Goal: Information Seeking & Learning: Learn about a topic

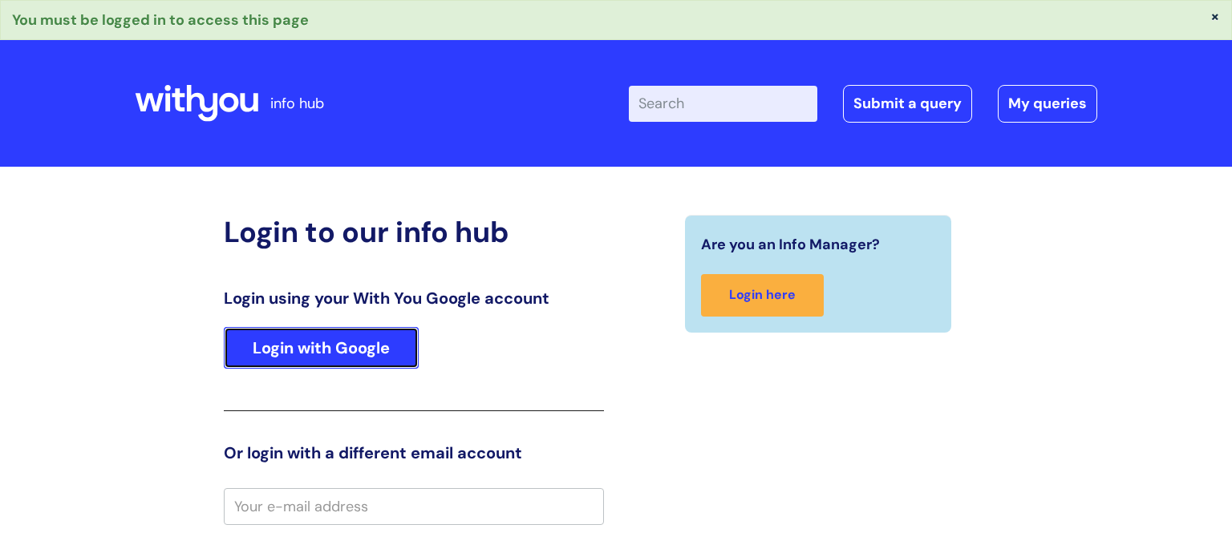
click at [345, 360] on link "Login with Google" at bounding box center [321, 348] width 195 height 42
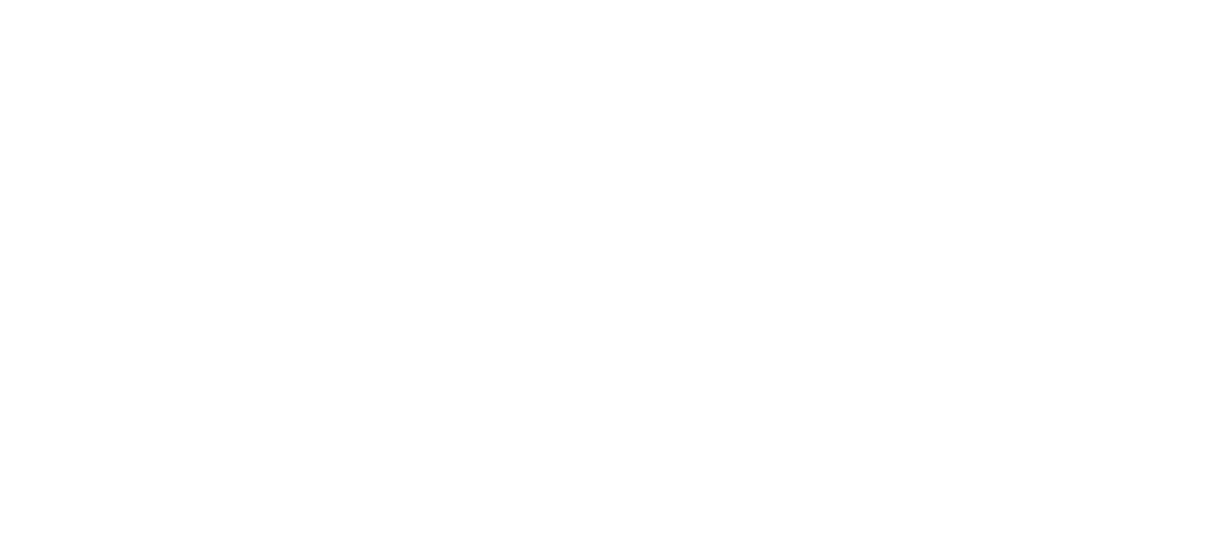
select select "I need help logging in"
select select "I need access or help logging into a system, including Single Sign On"
select select "Teams"
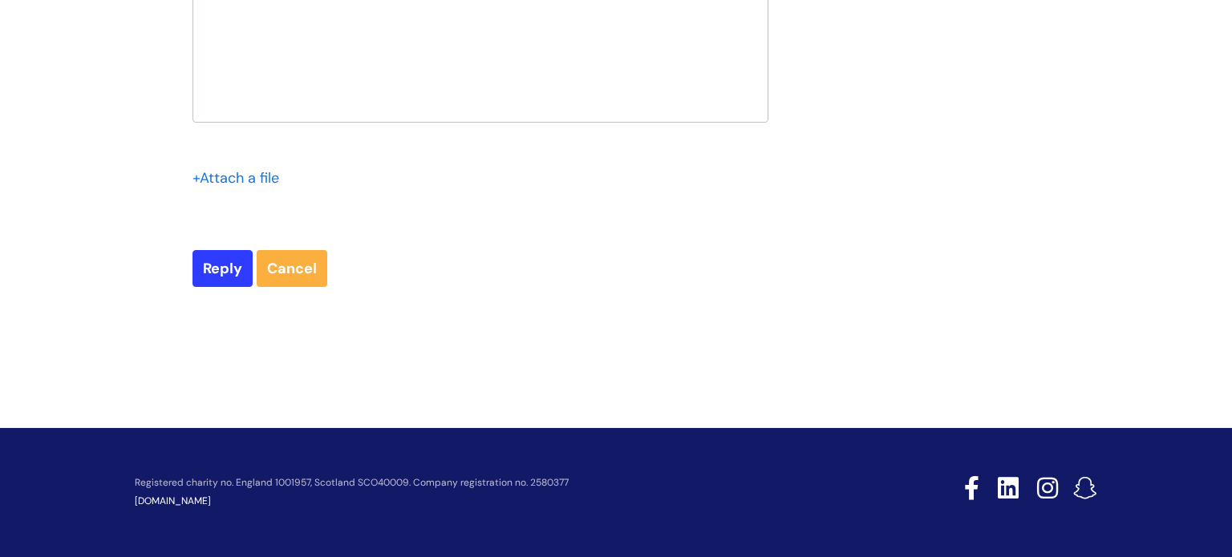
scroll to position [2330, 0]
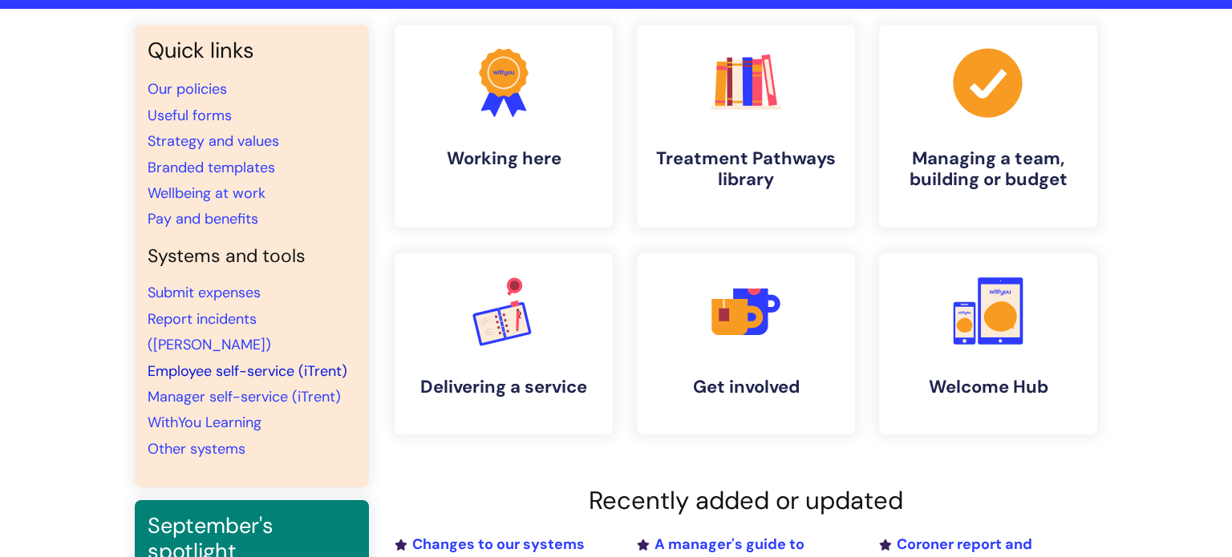
scroll to position [121, 0]
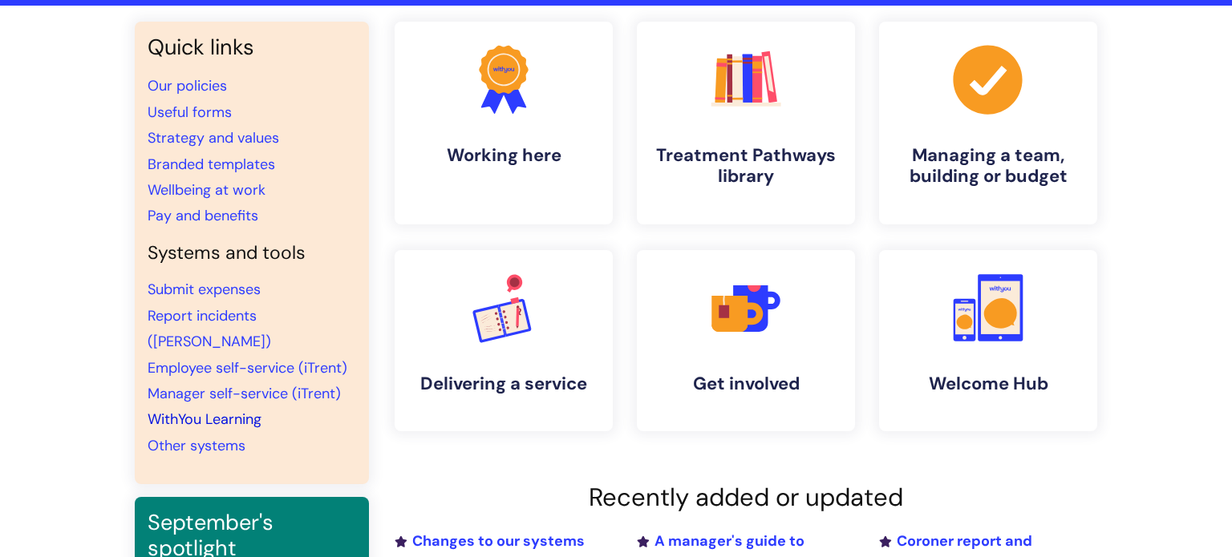
click at [207, 410] on link "WithYou Learning" at bounding box center [205, 419] width 114 height 19
click at [771, 129] on link ".cls-1{fill:#f89b22;}.cls-1,.cls-2,.cls-3,.cls-4,.cls-5,.cls-6,.cls-7{stroke-wi…" at bounding box center [745, 123] width 221 height 206
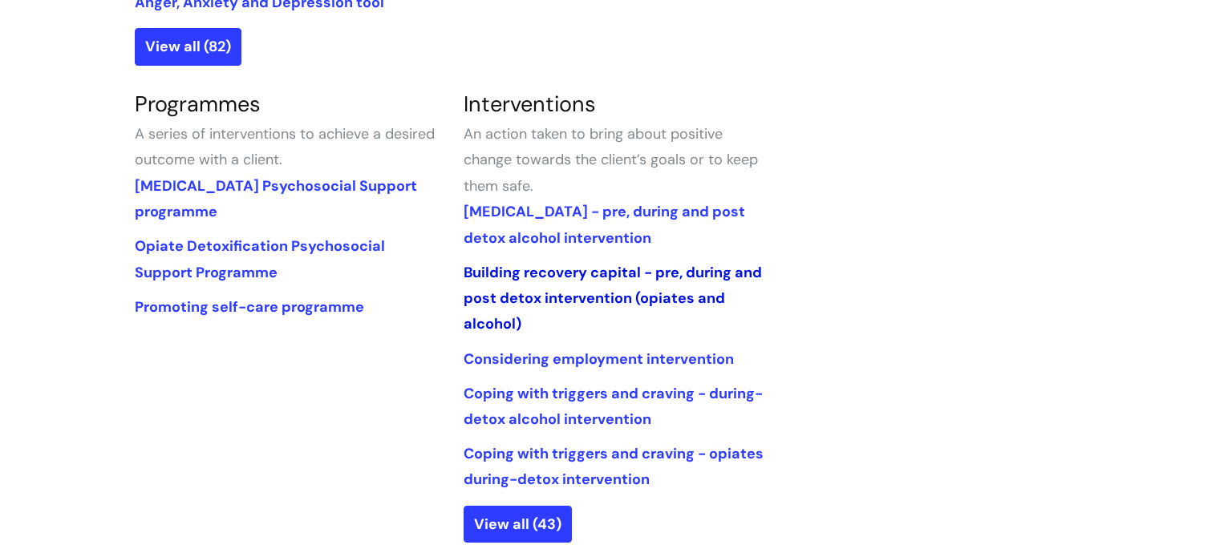
scroll to position [735, 0]
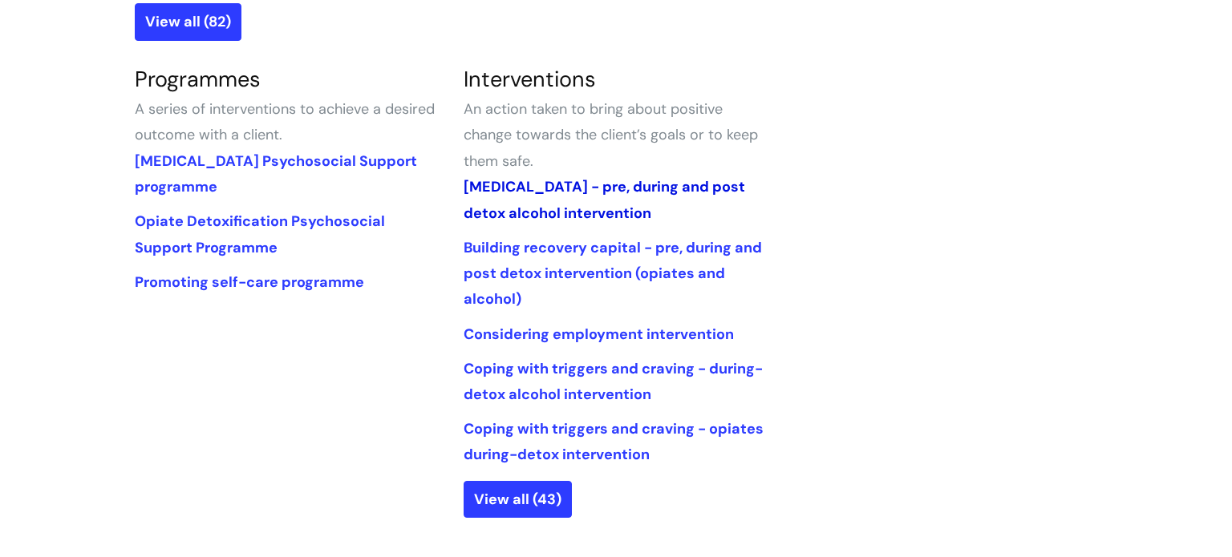
click at [632, 188] on link "[MEDICAL_DATA] - pre, during and post detox alcohol intervention" at bounding box center [604, 199] width 281 height 45
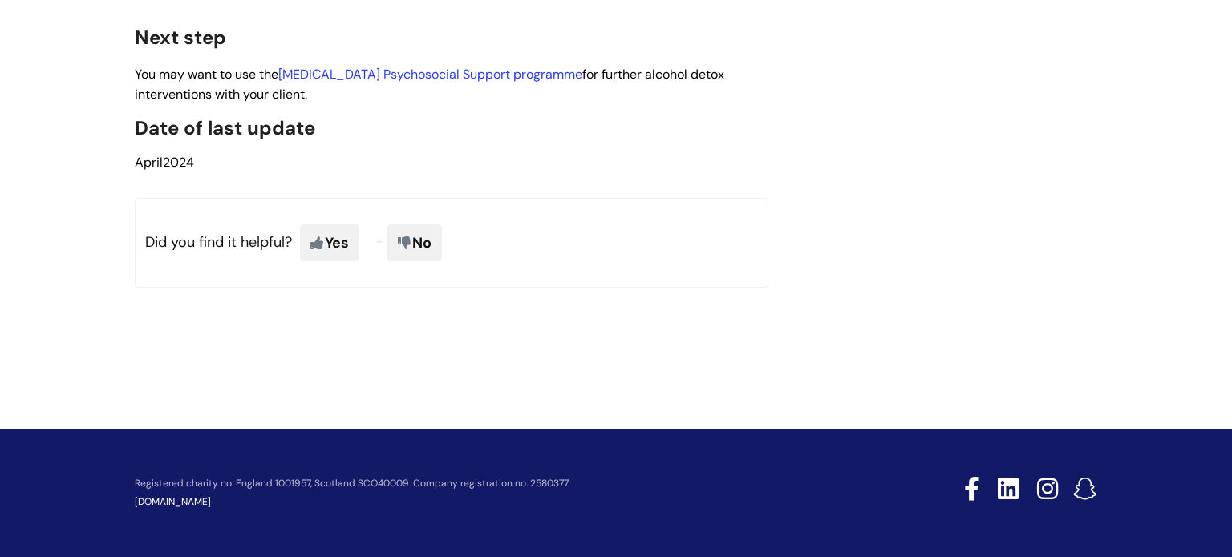
scroll to position [4889, 0]
click at [512, 80] on link "[MEDICAL_DATA] Psychosocial Support programme" at bounding box center [430, 74] width 304 height 17
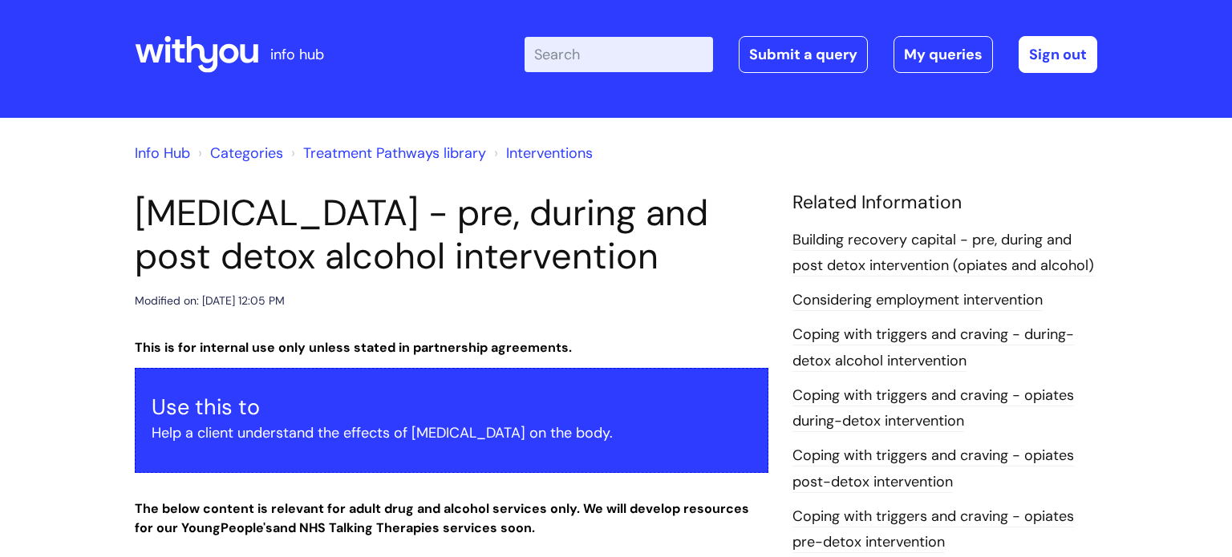
scroll to position [0, 0]
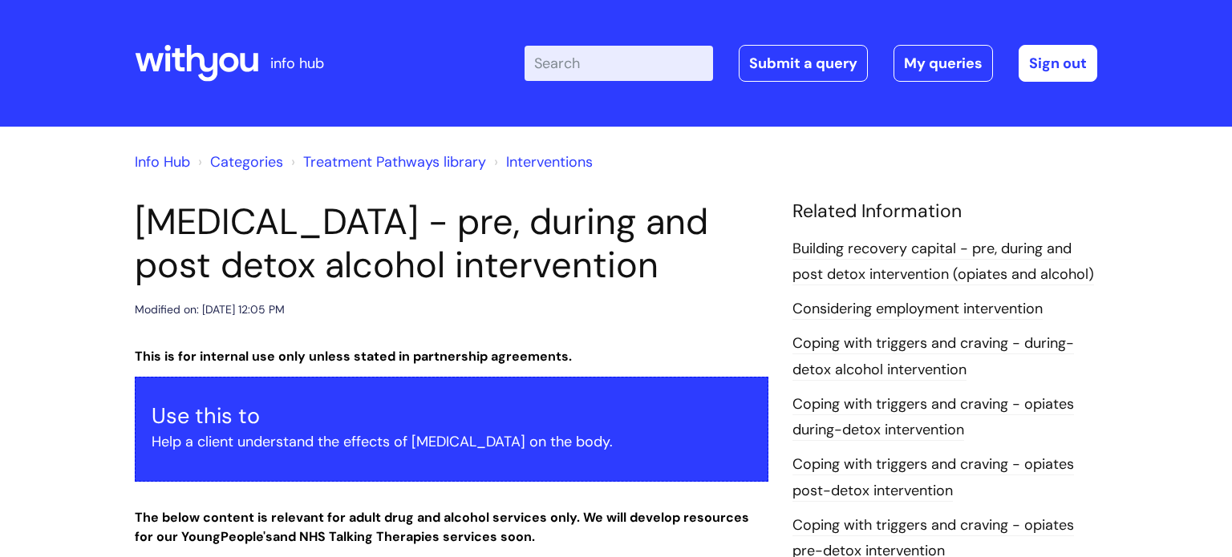
click at [411, 163] on link "Treatment Pathways library" at bounding box center [394, 161] width 183 height 19
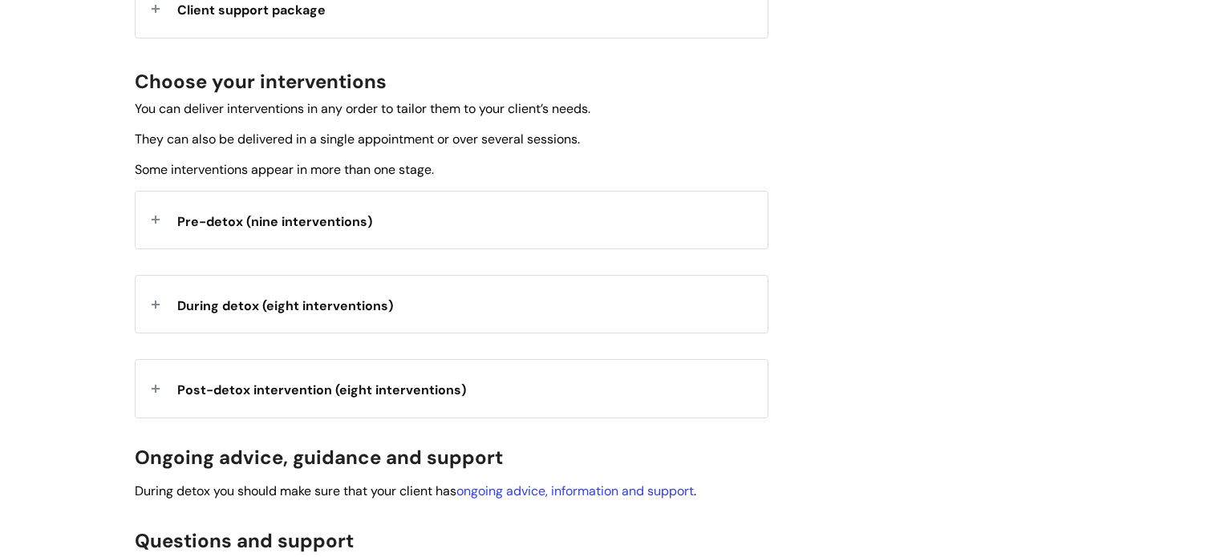
scroll to position [541, 0]
click at [339, 224] on span "Pre-detox (nine interventions)" at bounding box center [274, 222] width 195 height 17
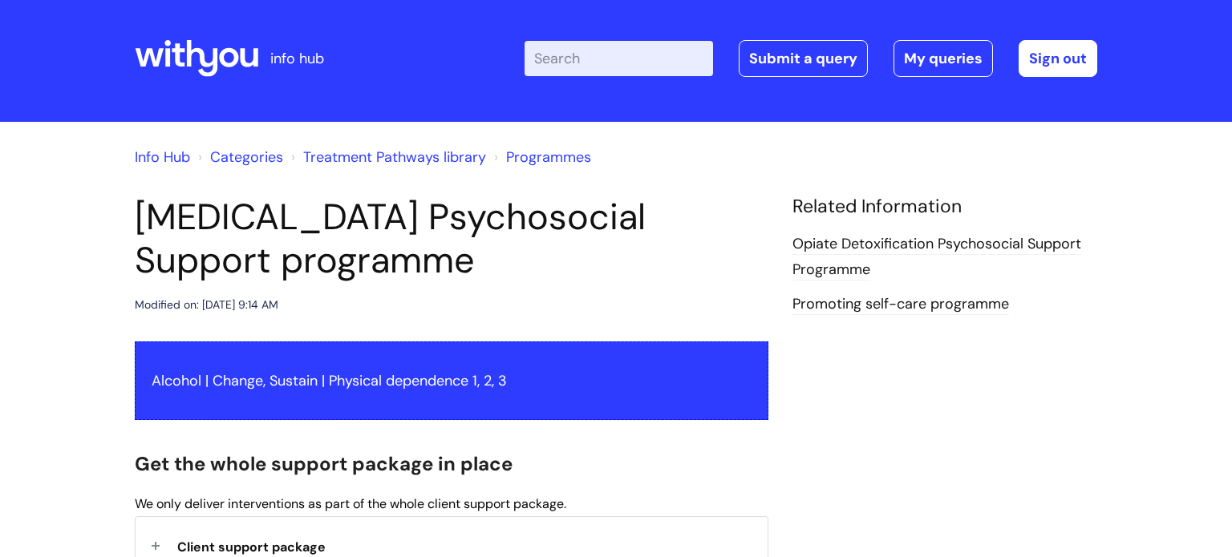
scroll to position [0, 0]
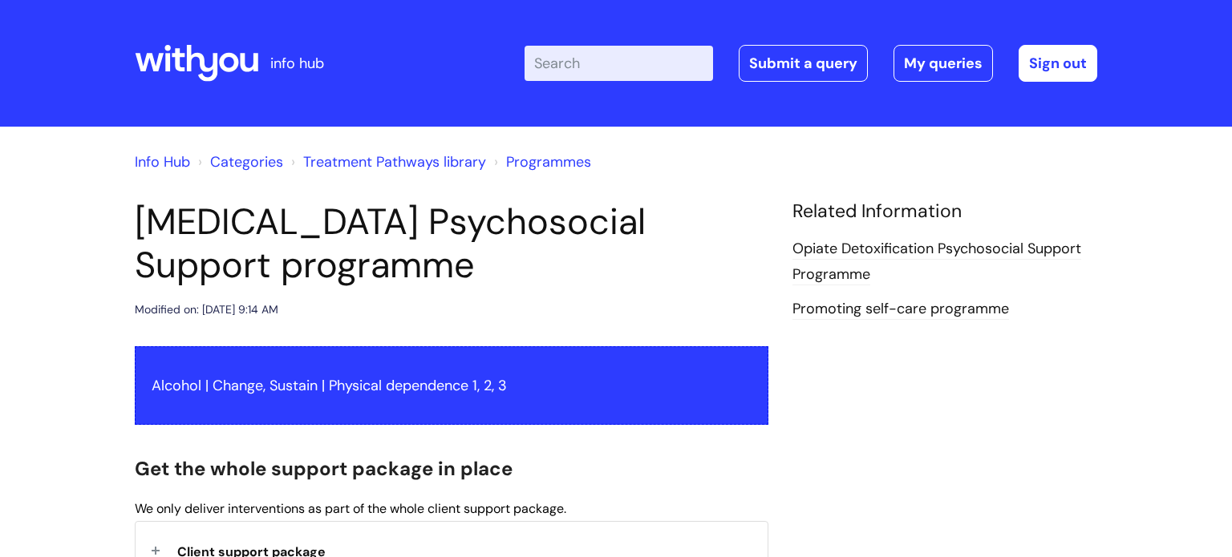
click at [947, 253] on link "Opiate Detoxification Psychosocial Support Programme" at bounding box center [936, 262] width 289 height 47
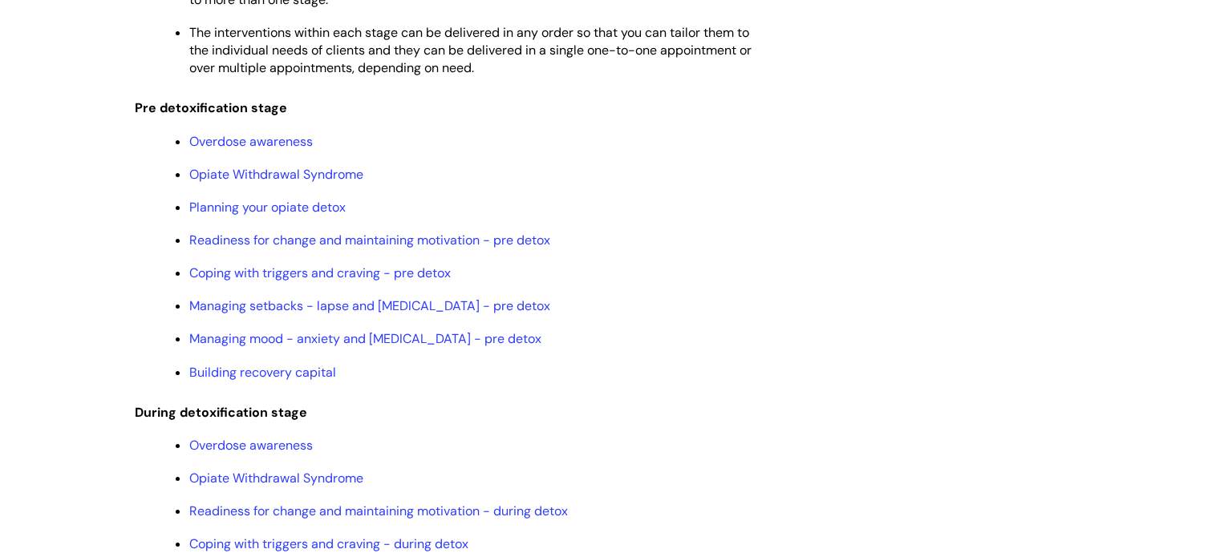
scroll to position [1500, 0]
click at [252, 152] on link "Overdose awareness" at bounding box center [251, 143] width 124 height 17
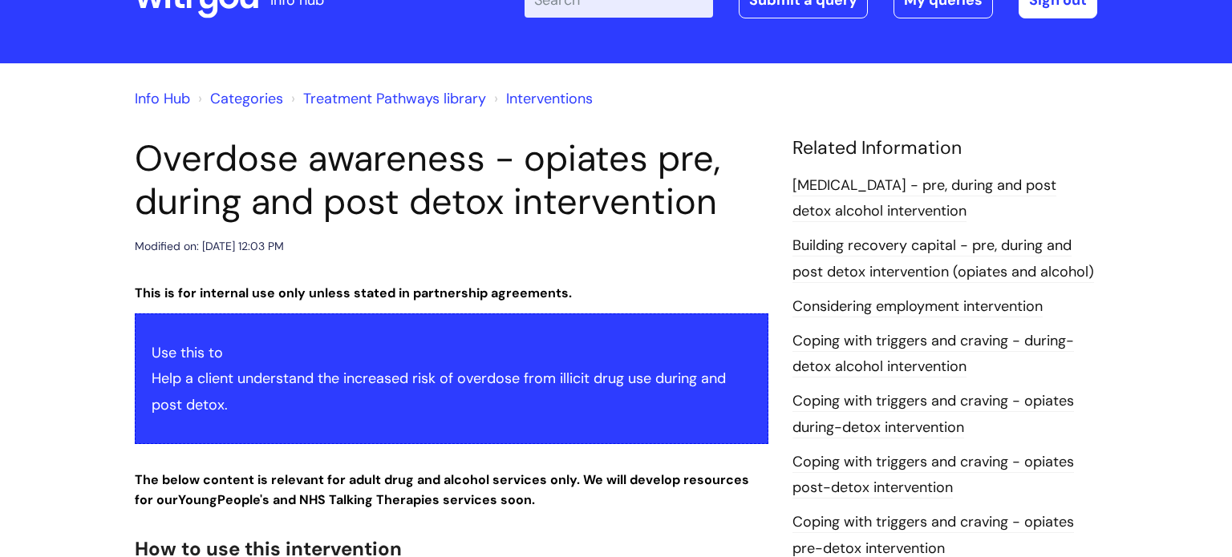
scroll to position [91, 0]
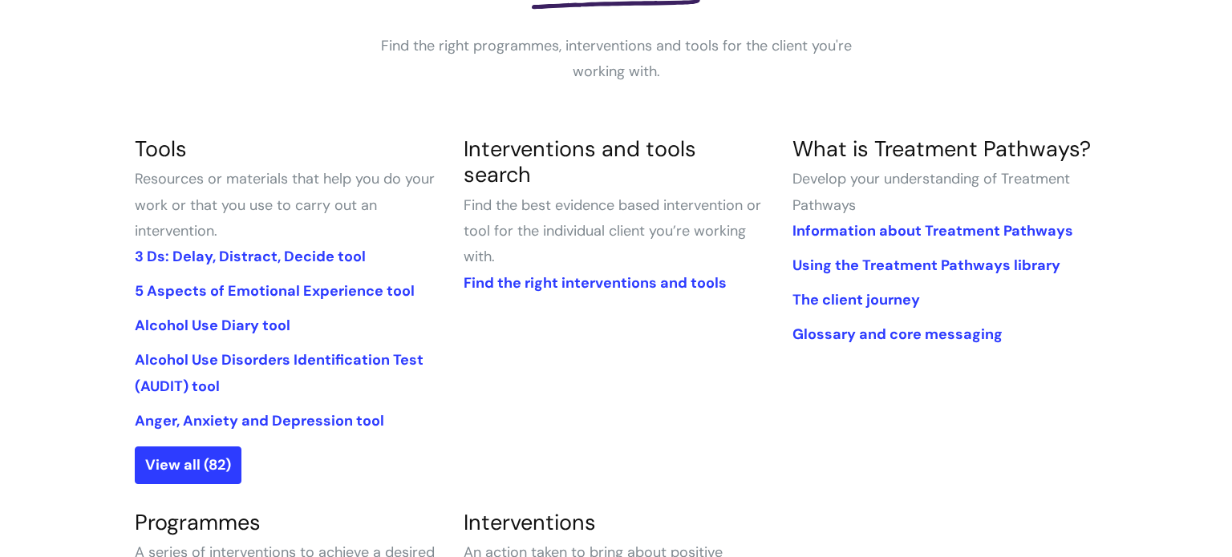
scroll to position [301, 0]
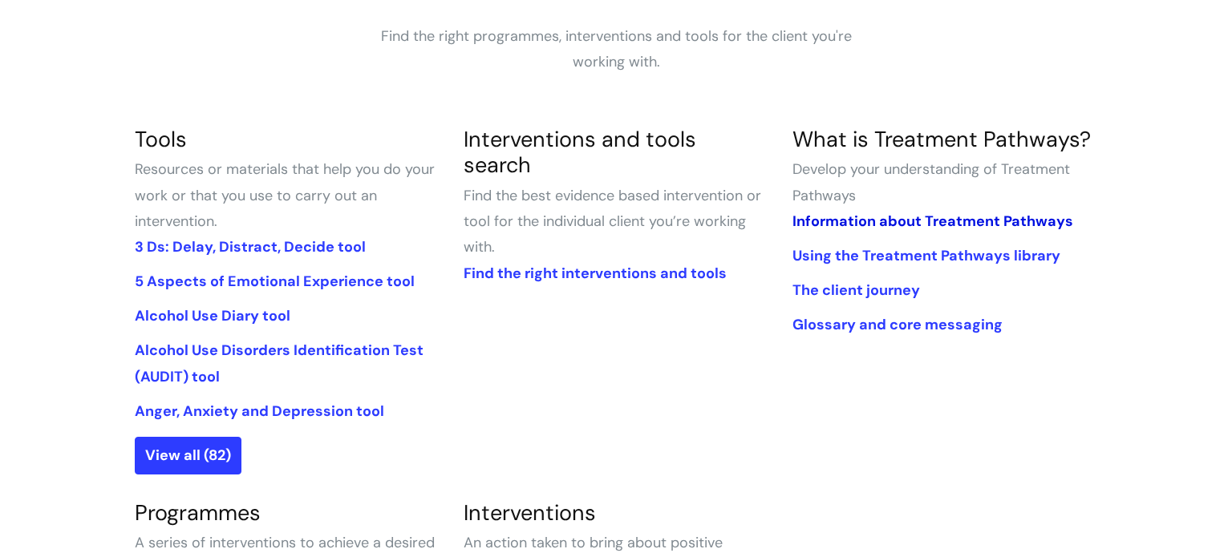
click at [877, 222] on link "Information about Treatment Pathways" at bounding box center [932, 221] width 281 height 19
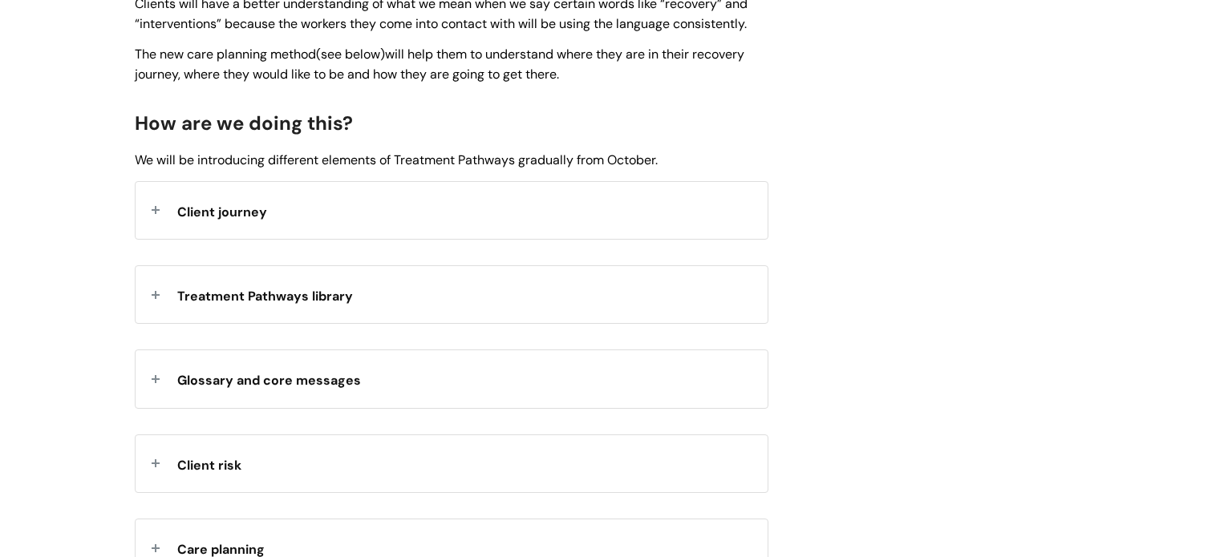
scroll to position [1654, 0]
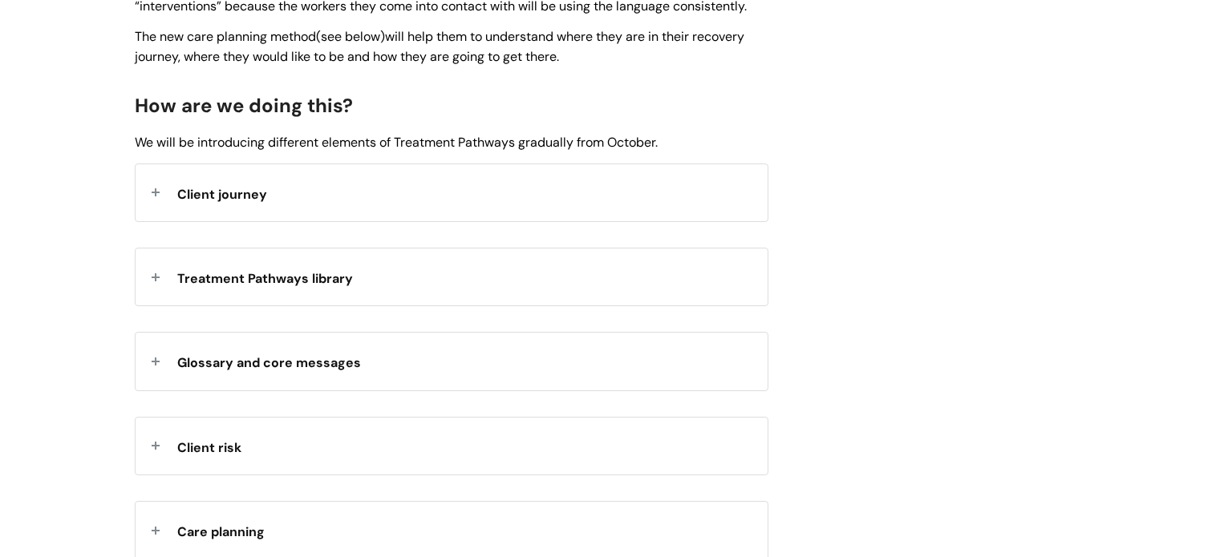
click at [303, 221] on div "Client journey" at bounding box center [452, 192] width 632 height 57
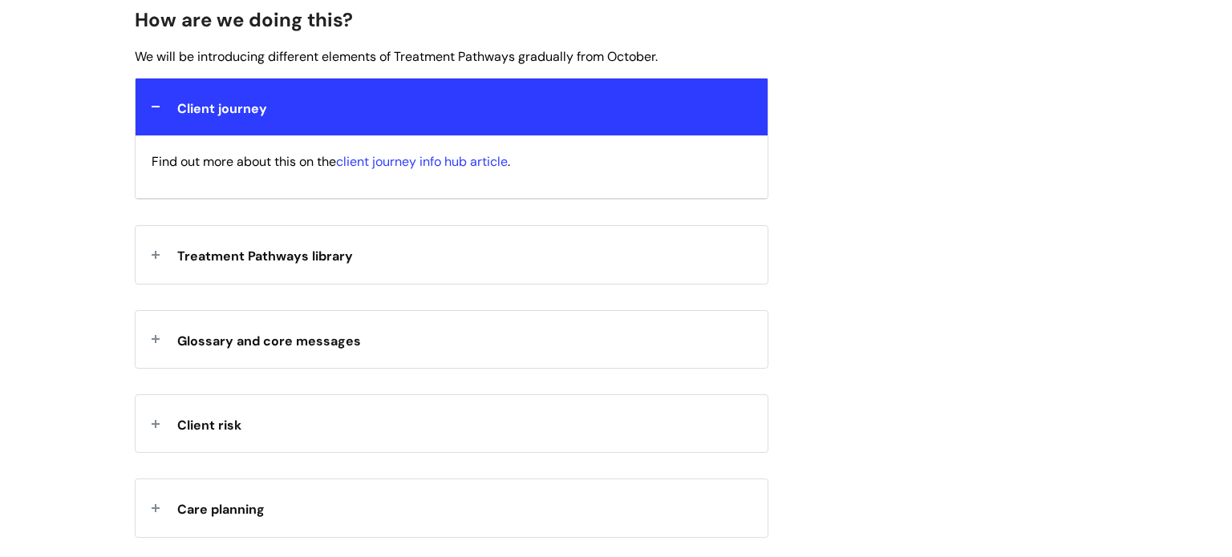
scroll to position [1741, 0]
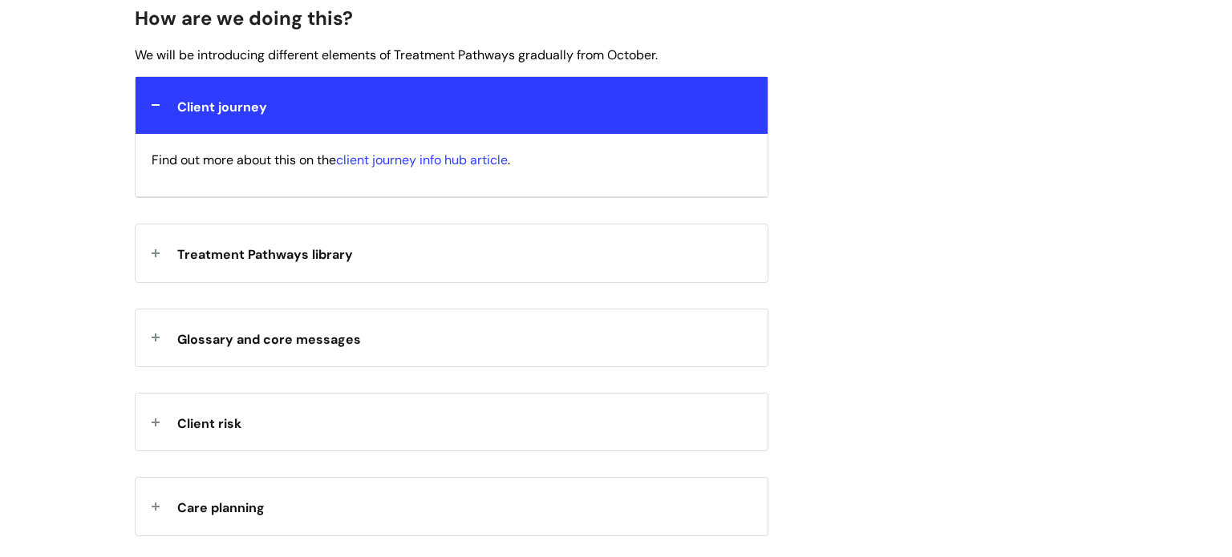
click at [302, 257] on strong "Treatment Pathways library" at bounding box center [265, 253] width 176 height 24
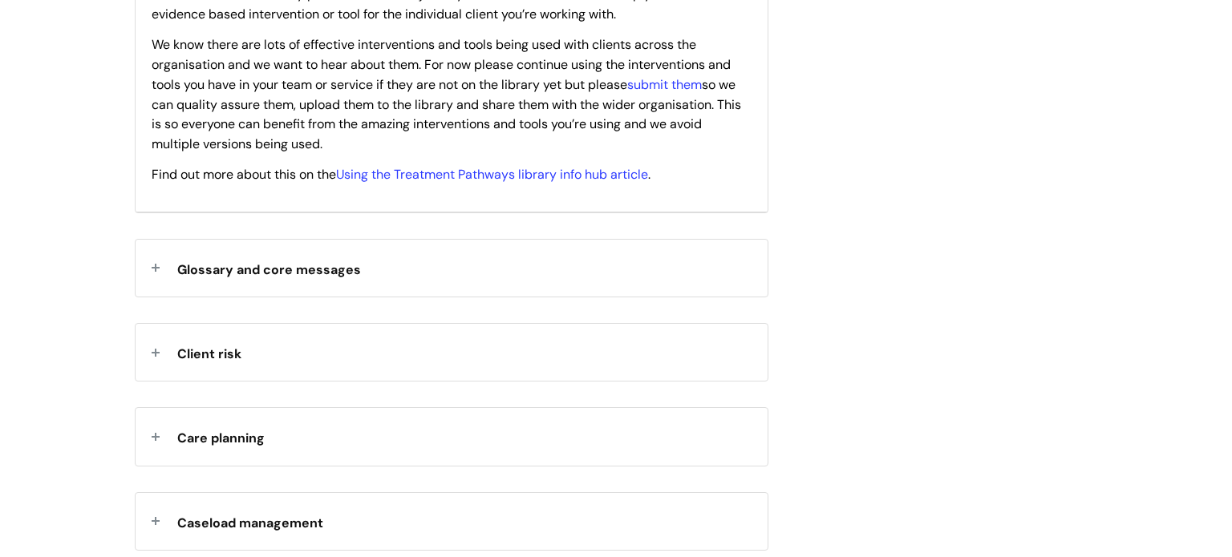
scroll to position [2206, 0]
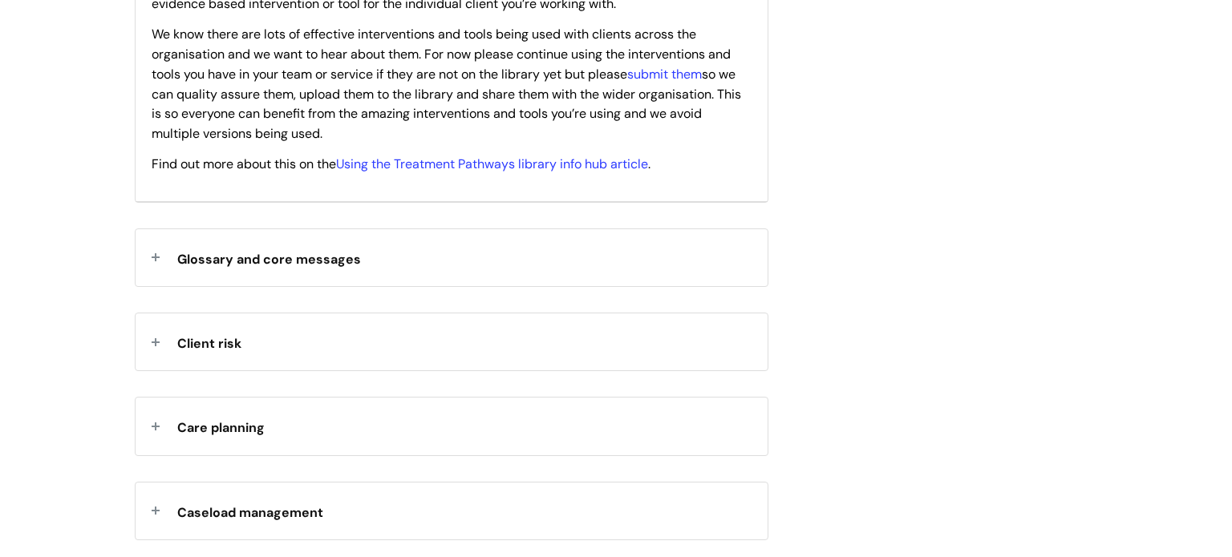
click at [312, 268] on span "Glossary and core messages" at bounding box center [269, 259] width 184 height 17
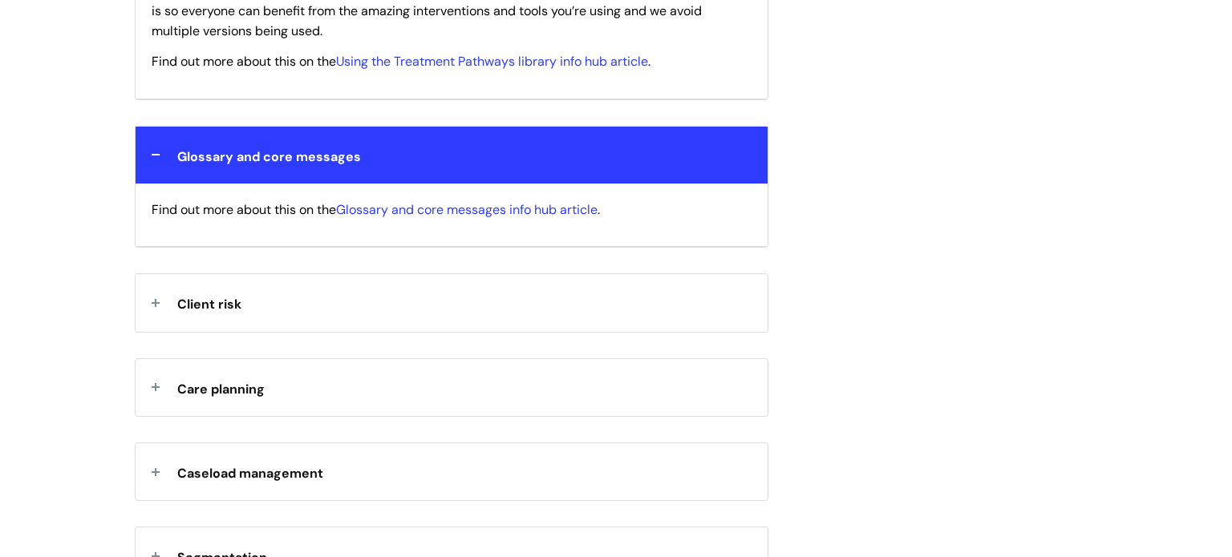
scroll to position [2310, 0]
click at [310, 295] on div "Client risk" at bounding box center [452, 301] width 632 height 57
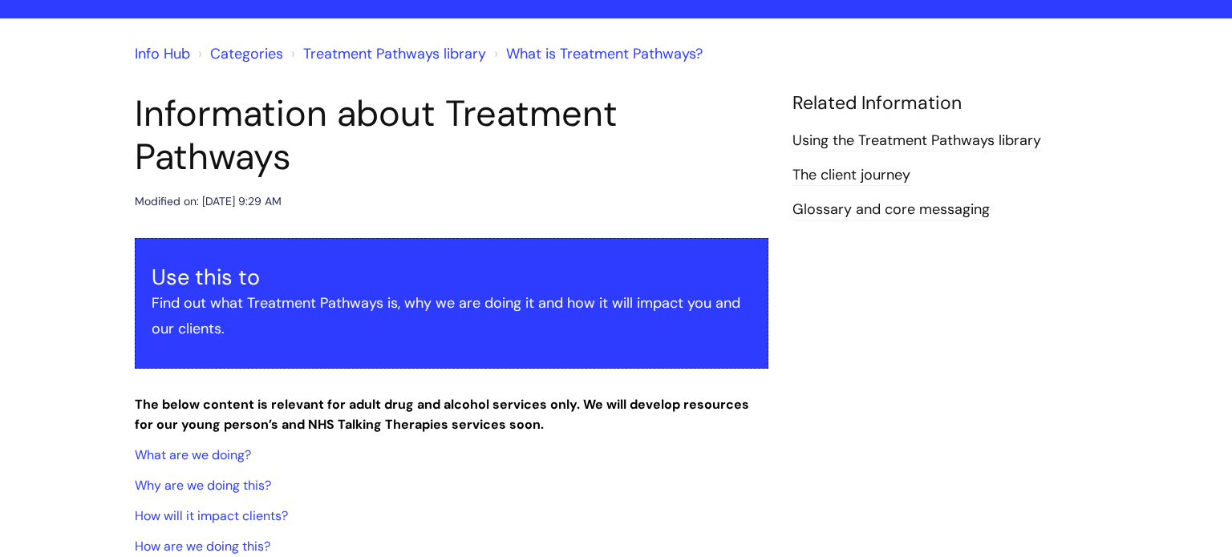
scroll to position [0, 0]
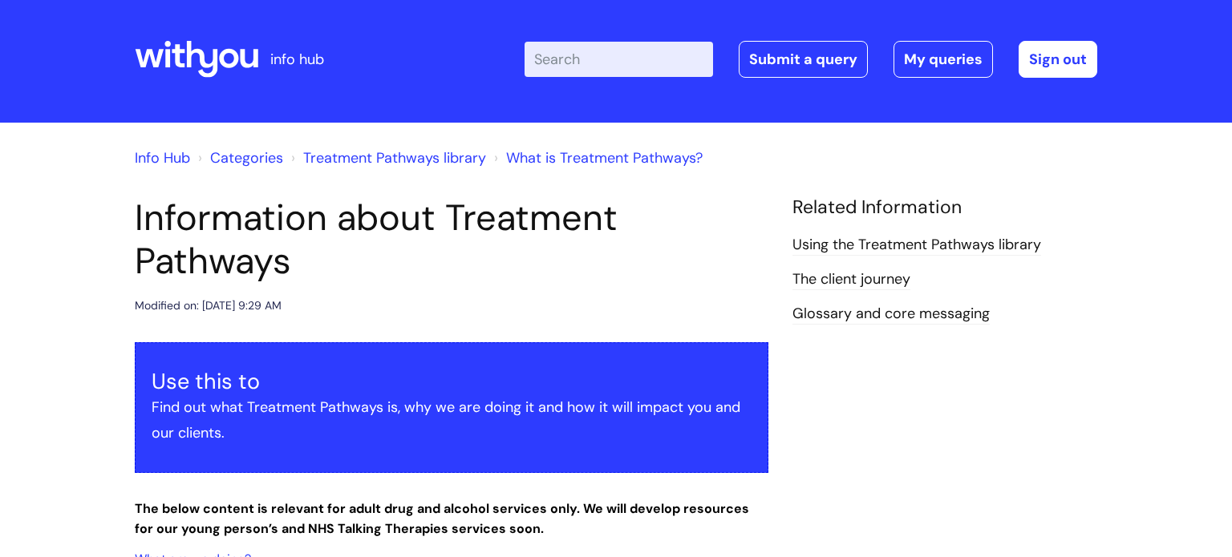
click at [452, 193] on div "Info Hub Categories Treatment Pathways library What is Treatment Pathways?" at bounding box center [616, 168] width 962 height 58
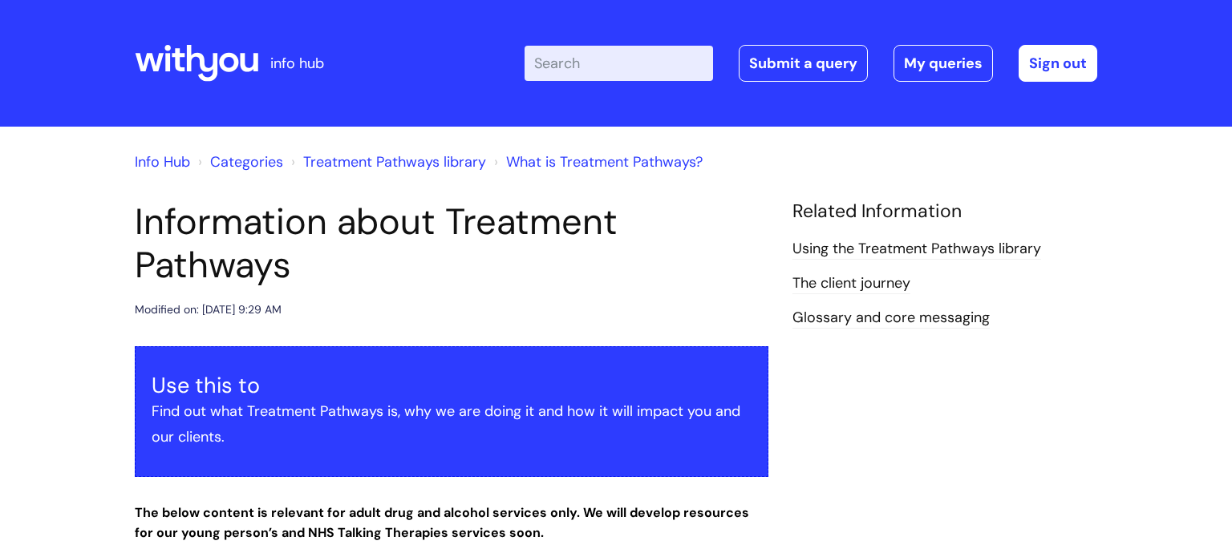
click at [597, 73] on input "Enter your search term here..." at bounding box center [618, 63] width 188 height 35
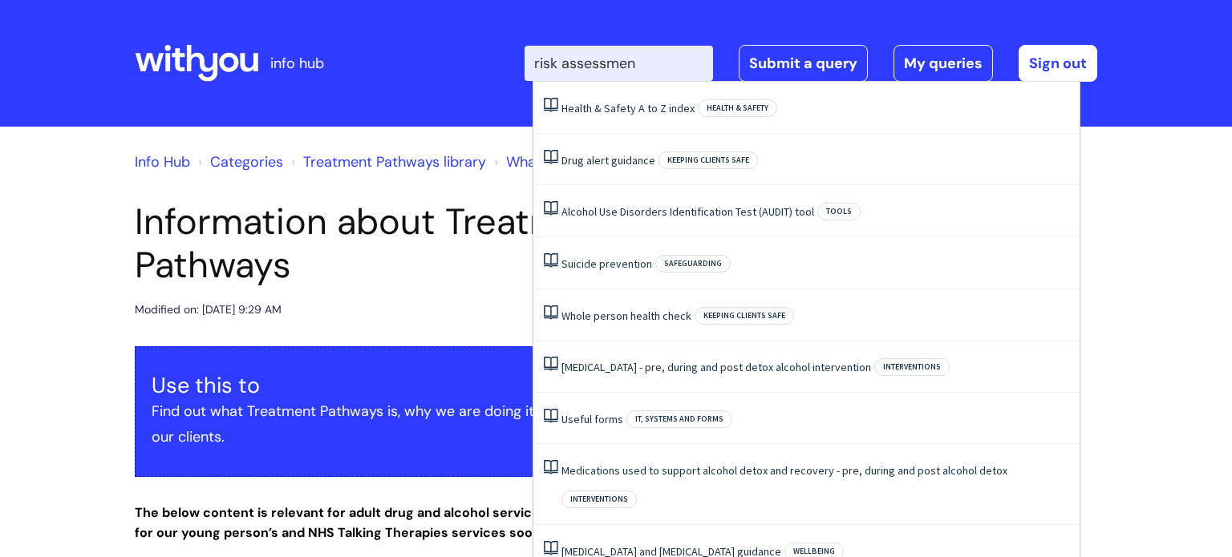
type input "risk assessment"
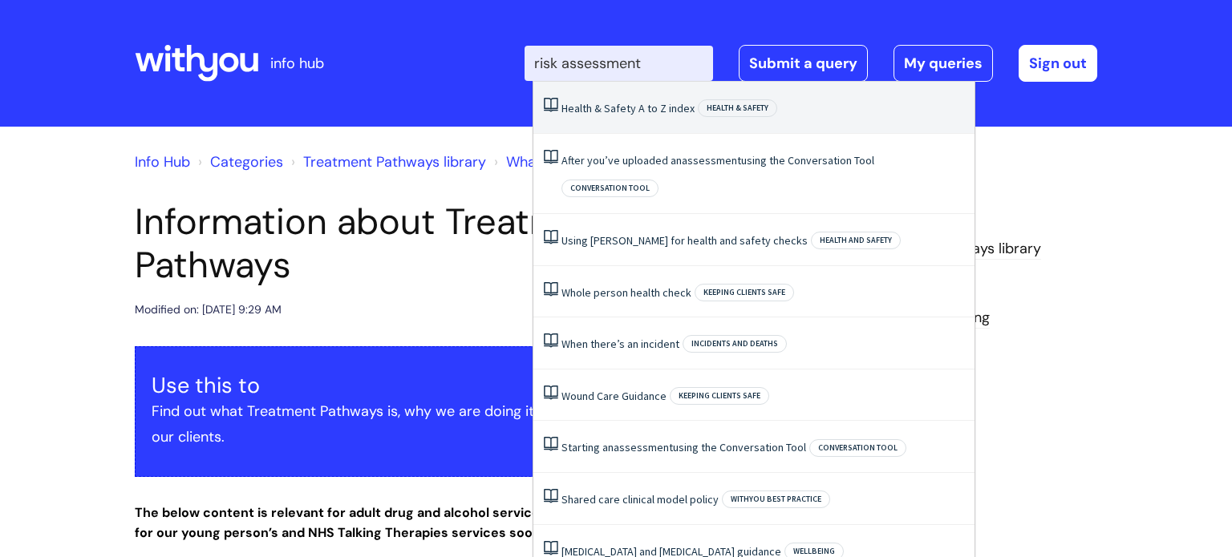
click at [651, 112] on link "Health & Safety A to Z index" at bounding box center [627, 108] width 133 height 14
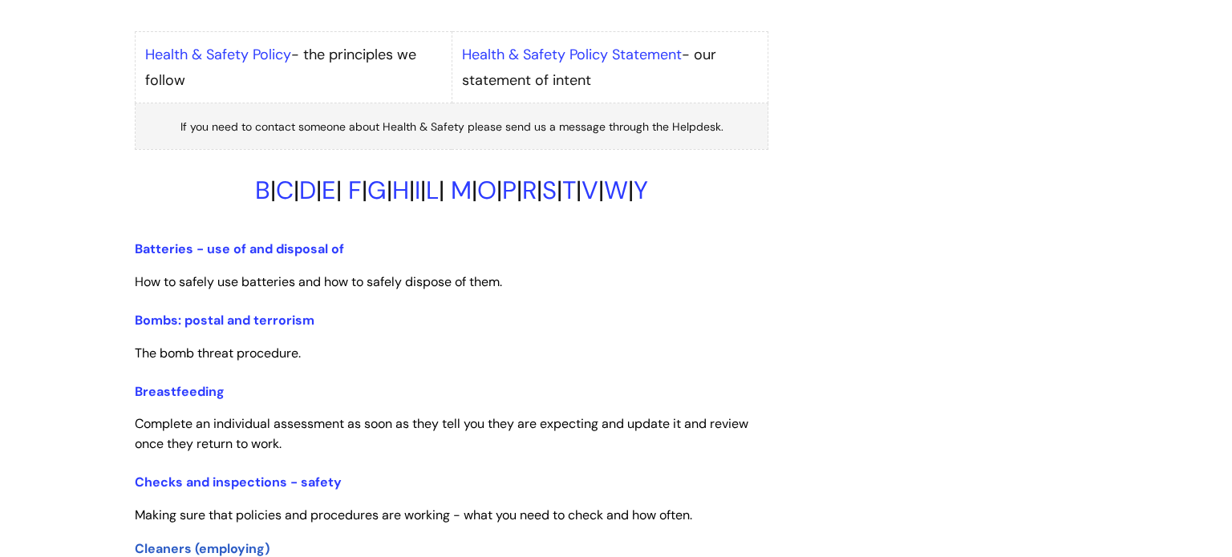
scroll to position [275, 0]
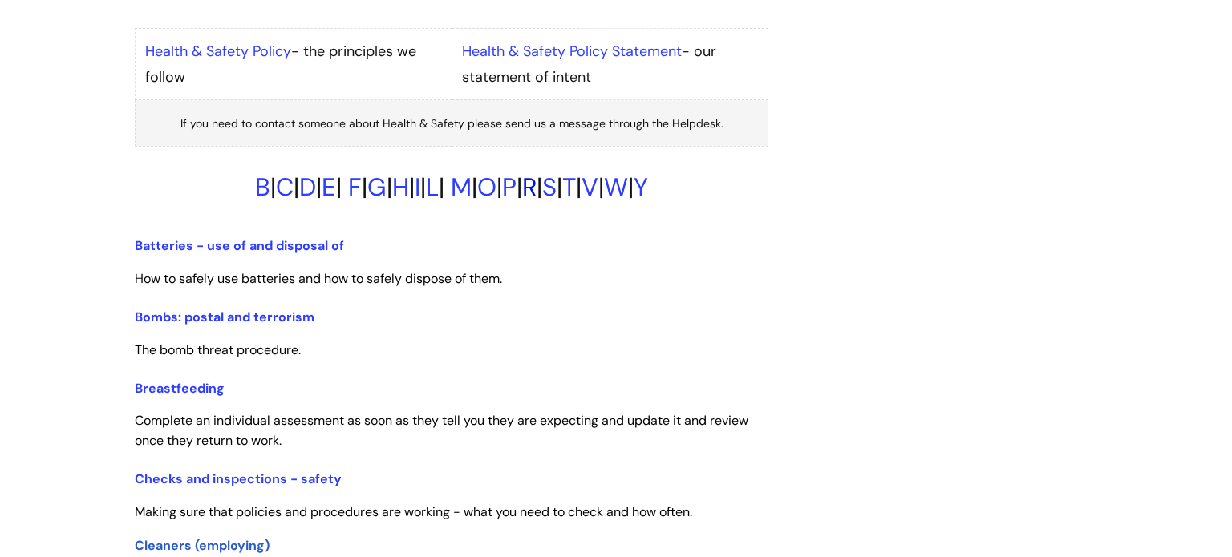
click at [537, 194] on link "R" at bounding box center [529, 187] width 14 height 33
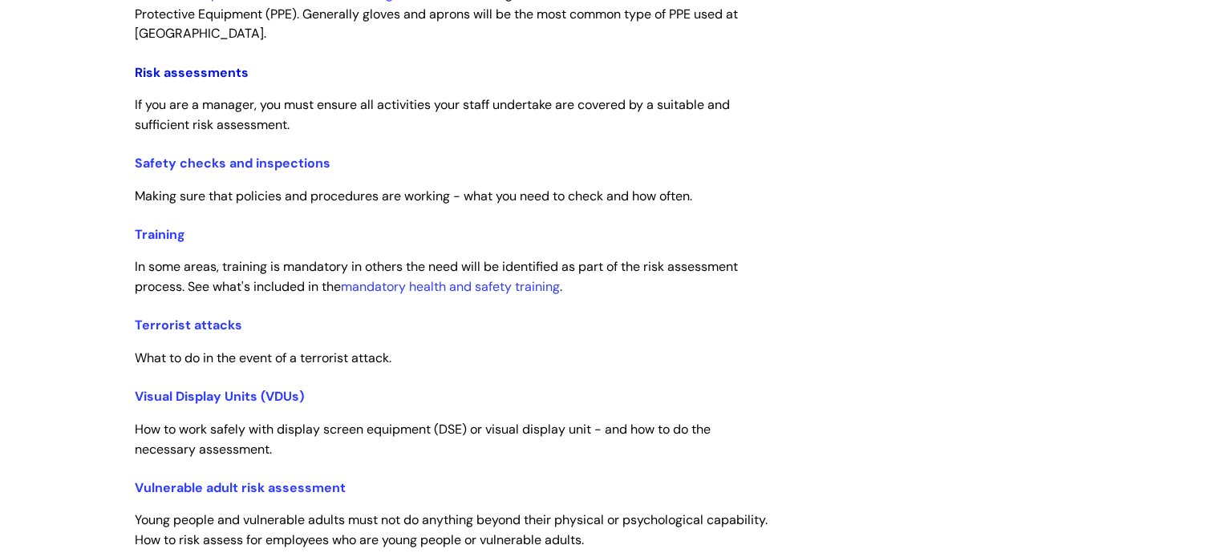
scroll to position [3007, 0]
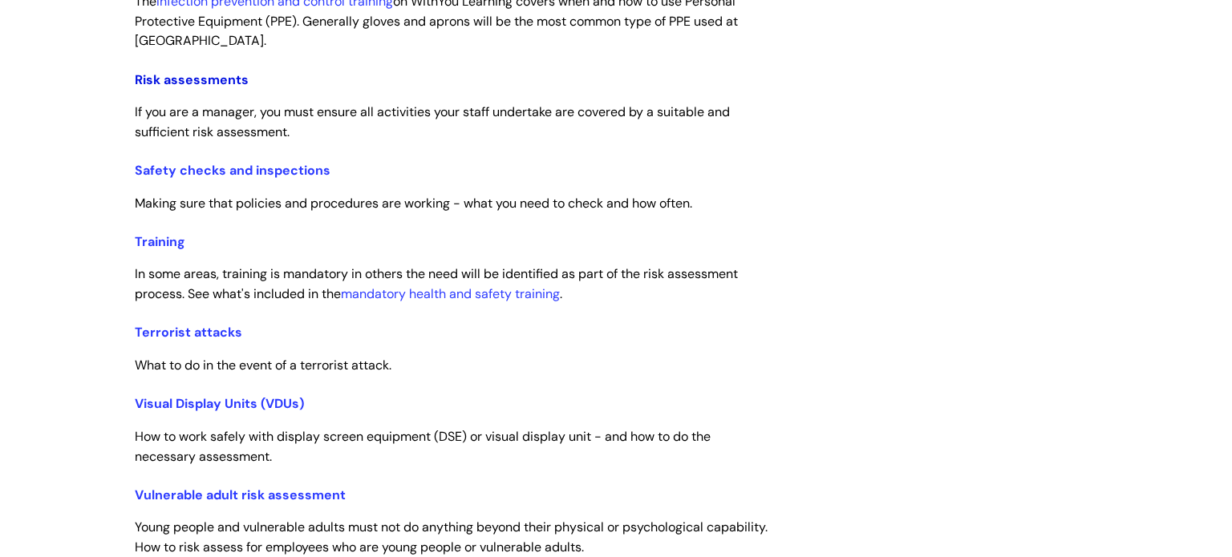
click at [208, 88] on link "Risk assessments" at bounding box center [192, 79] width 114 height 17
